Goal: Navigation & Orientation: Find specific page/section

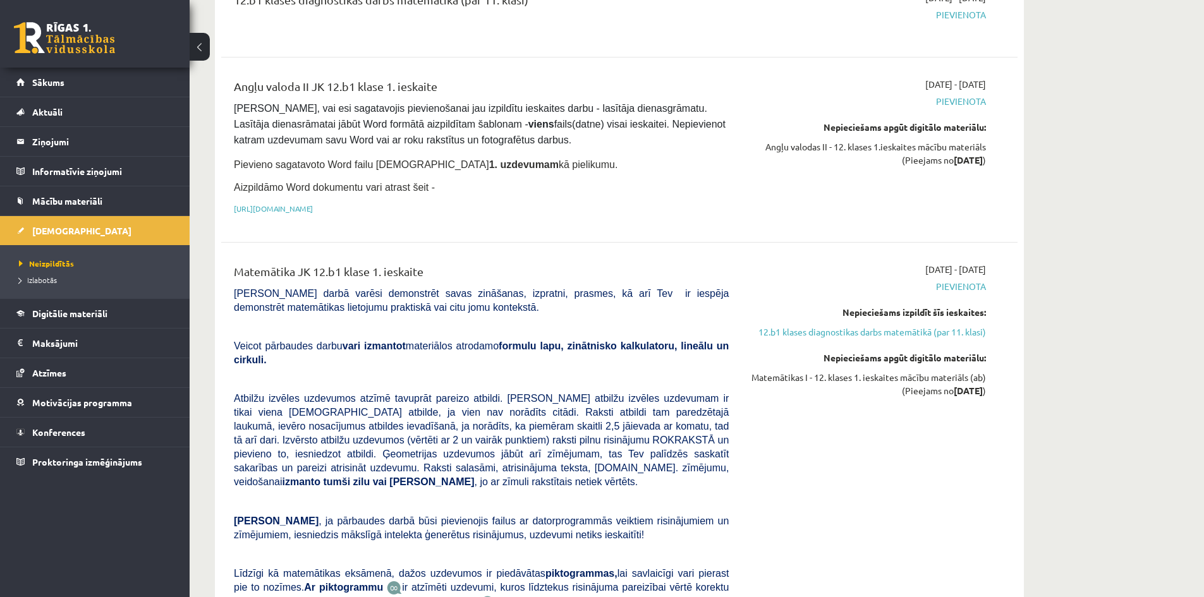
scroll to position [253, 0]
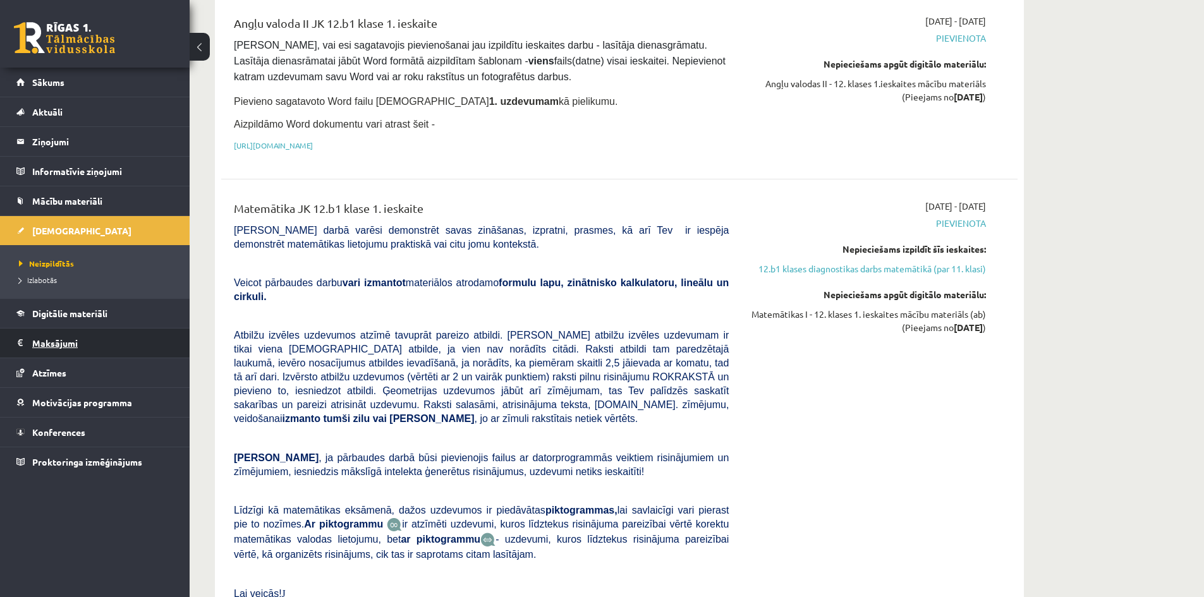
click at [66, 339] on legend "Maksājumi 0" at bounding box center [103, 343] width 142 height 29
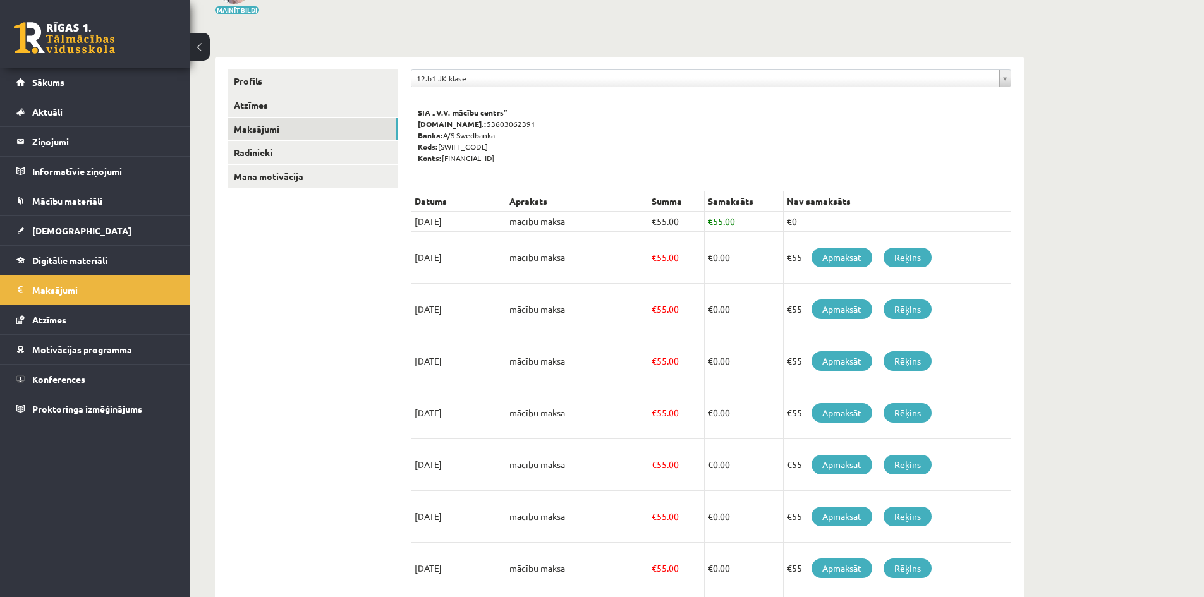
scroll to position [63, 0]
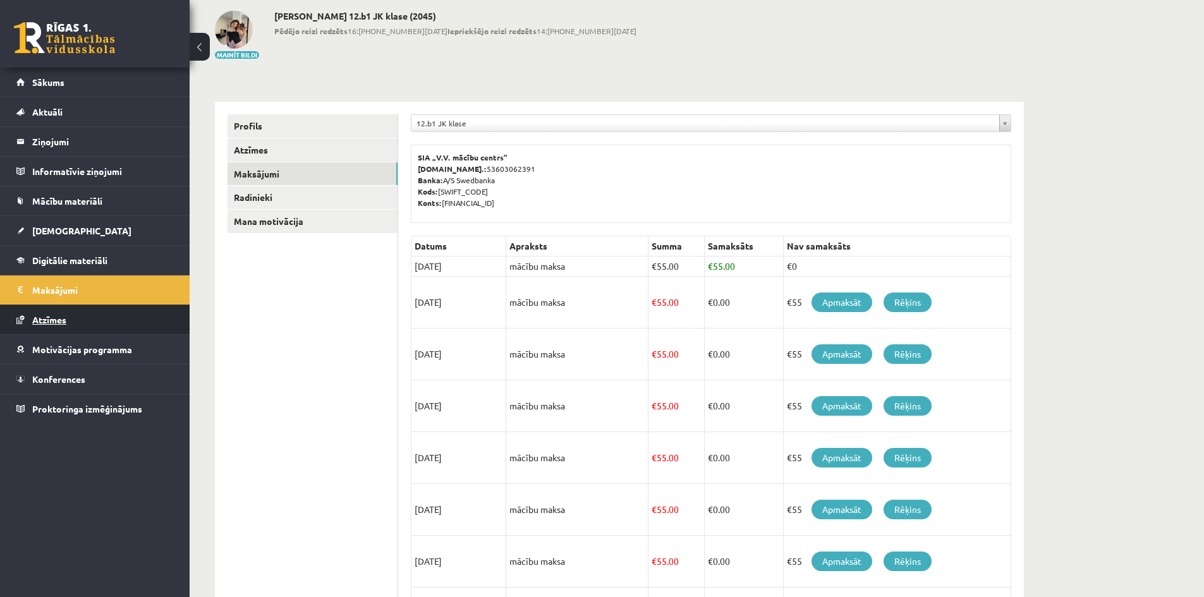
click at [54, 315] on span "Atzīmes" at bounding box center [49, 319] width 34 height 11
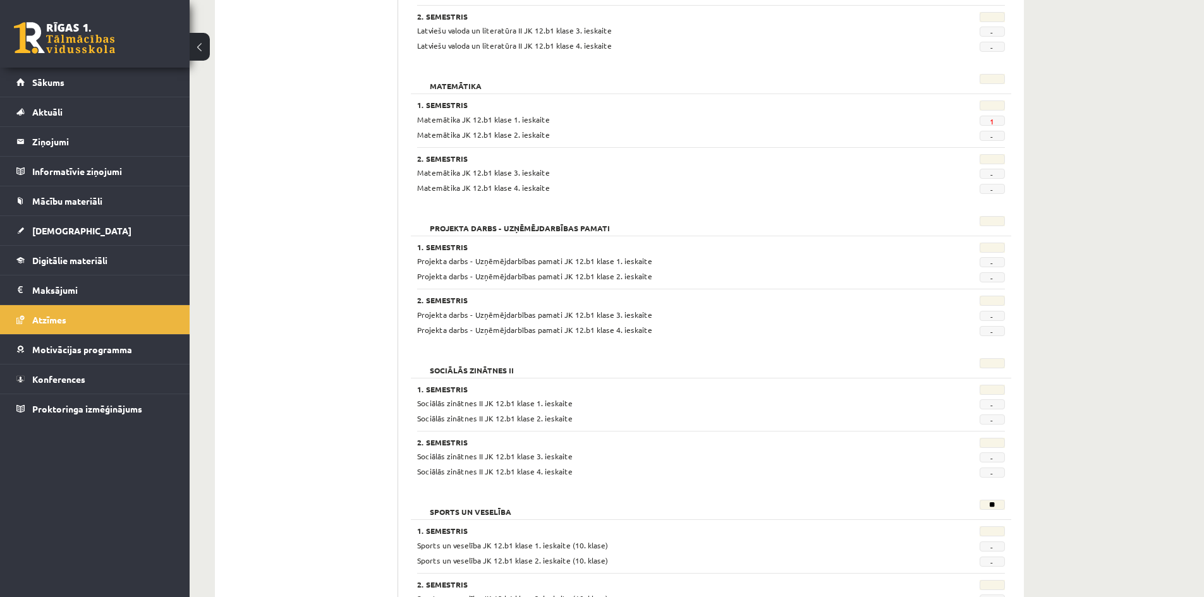
scroll to position [668, 0]
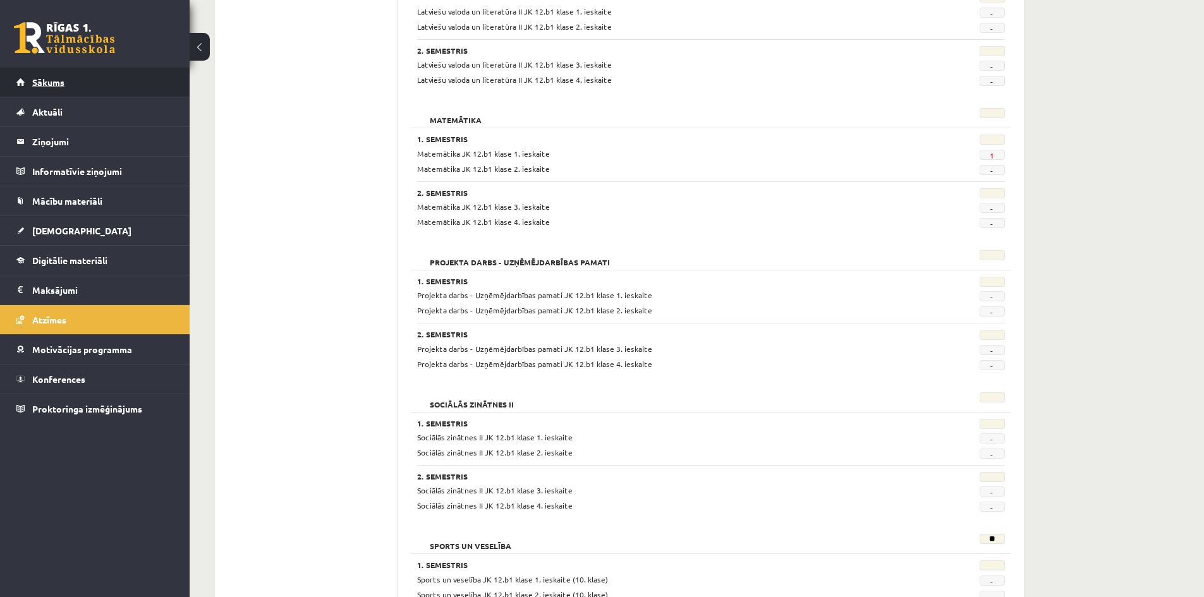
click at [54, 83] on span "Sākums" at bounding box center [48, 81] width 32 height 11
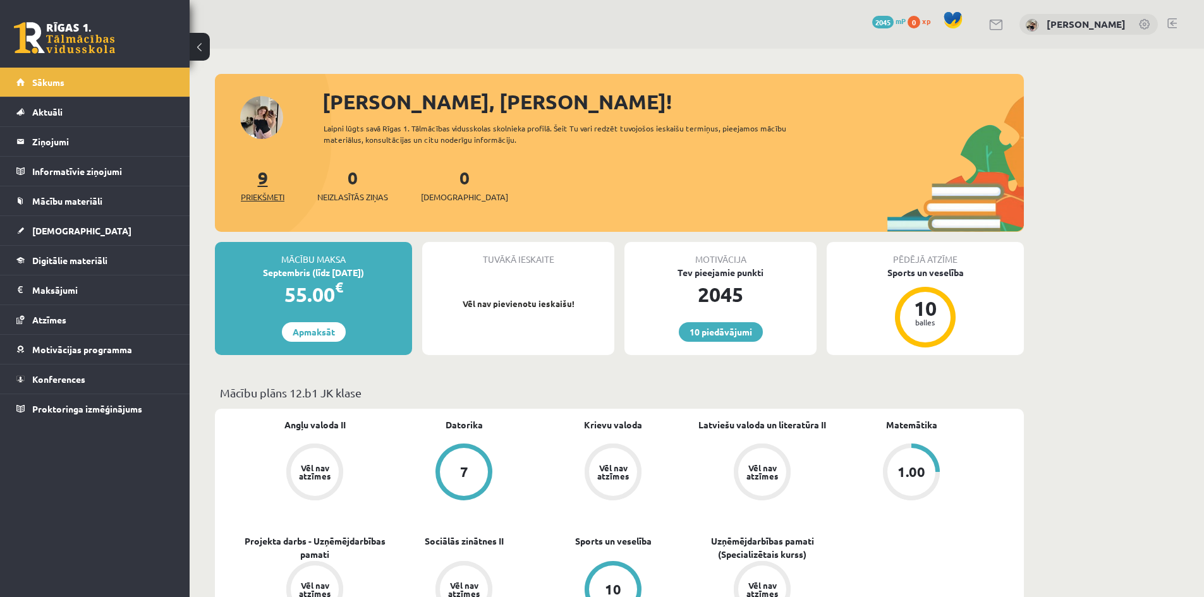
click at [265, 192] on span "Priekšmeti" at bounding box center [263, 197] width 44 height 13
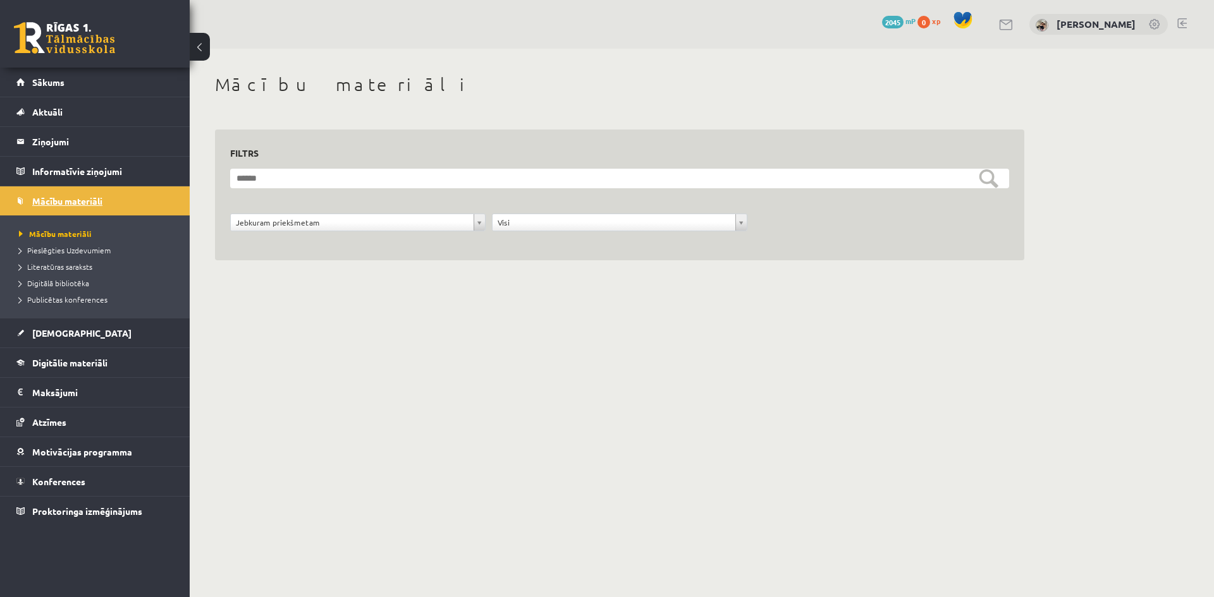
click at [68, 202] on span "Mācību materiāli" at bounding box center [67, 200] width 70 height 11
click at [67, 236] on span "Mācību materiāli" at bounding box center [55, 234] width 73 height 10
click at [52, 86] on span "Sākums" at bounding box center [48, 81] width 32 height 11
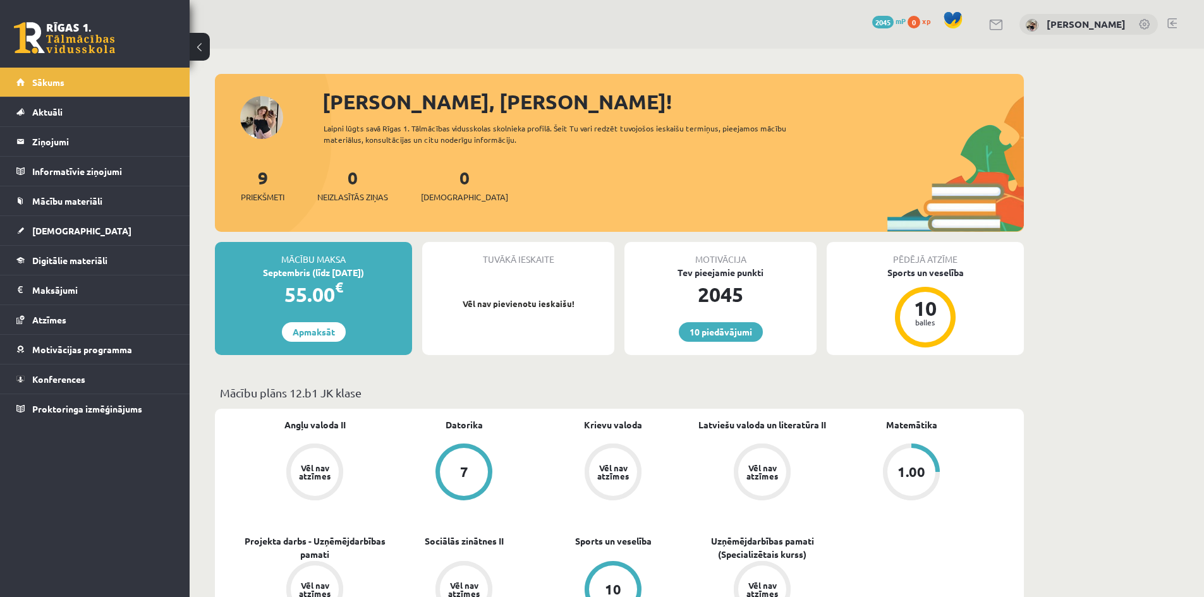
click at [1175, 25] on link at bounding box center [1171, 23] width 9 height 10
